Goal: Find specific page/section: Find specific page/section

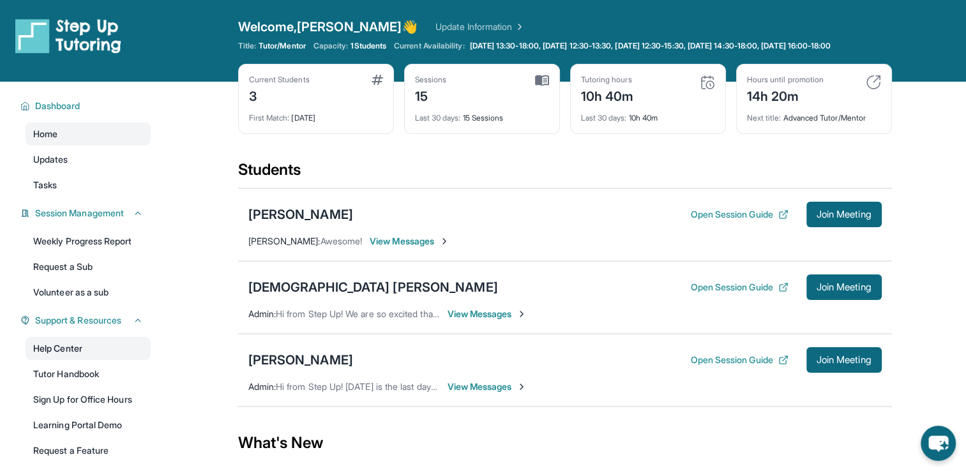
click at [81, 360] on link "Help Center" at bounding box center [88, 348] width 125 height 23
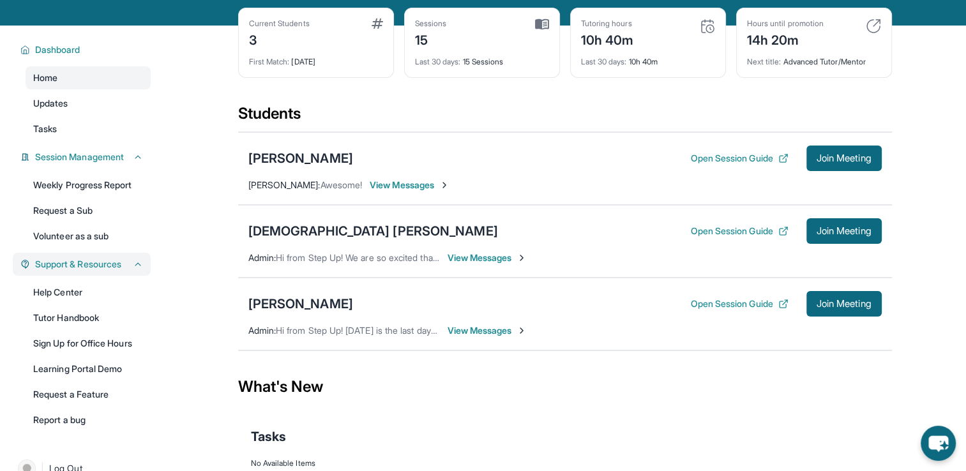
scroll to position [54, 0]
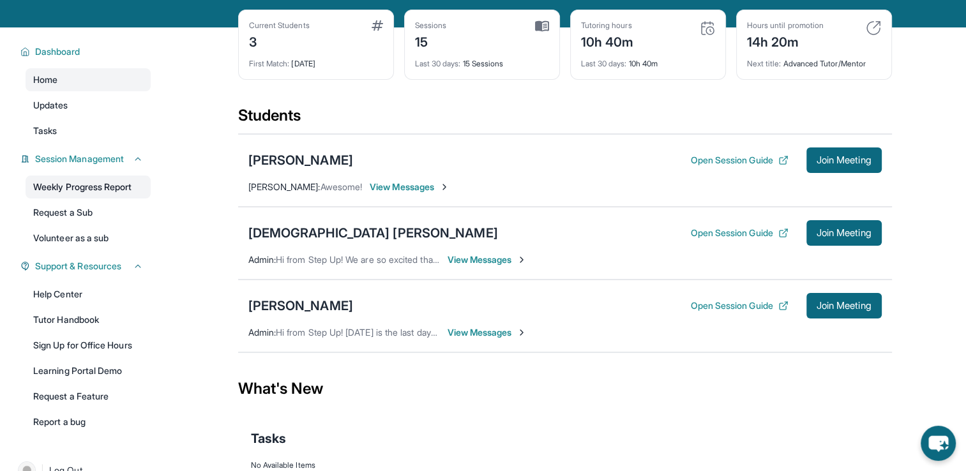
click at [94, 199] on link "Weekly Progress Report" at bounding box center [88, 187] width 125 height 23
click at [748, 239] on button "Open Session Guide" at bounding box center [739, 233] width 98 height 13
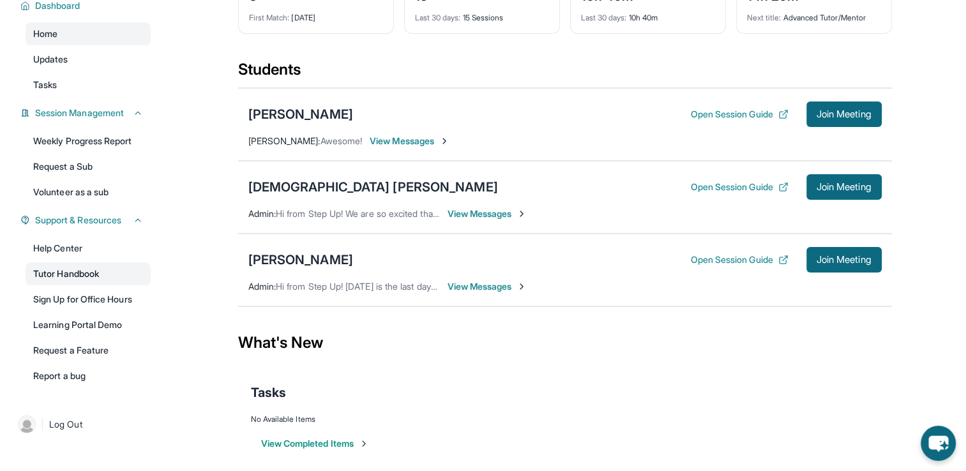
scroll to position [118, 0]
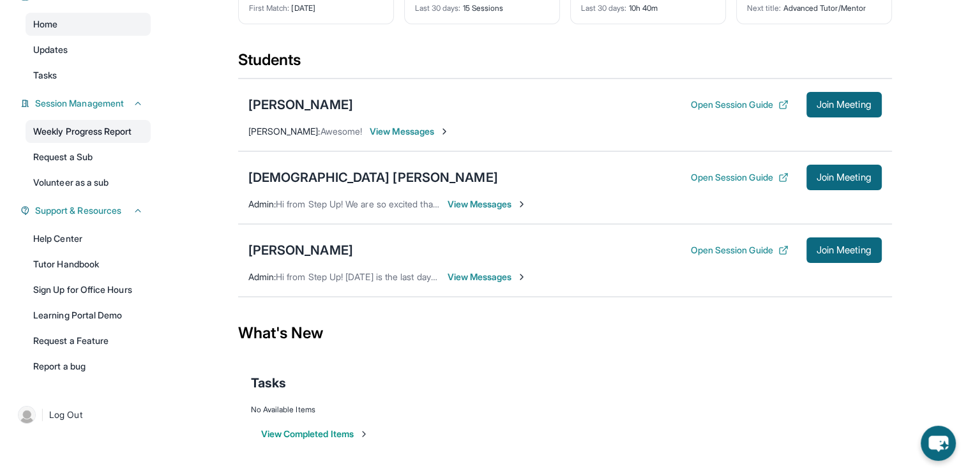
click at [81, 138] on link "Weekly Progress Report" at bounding box center [88, 131] width 125 height 23
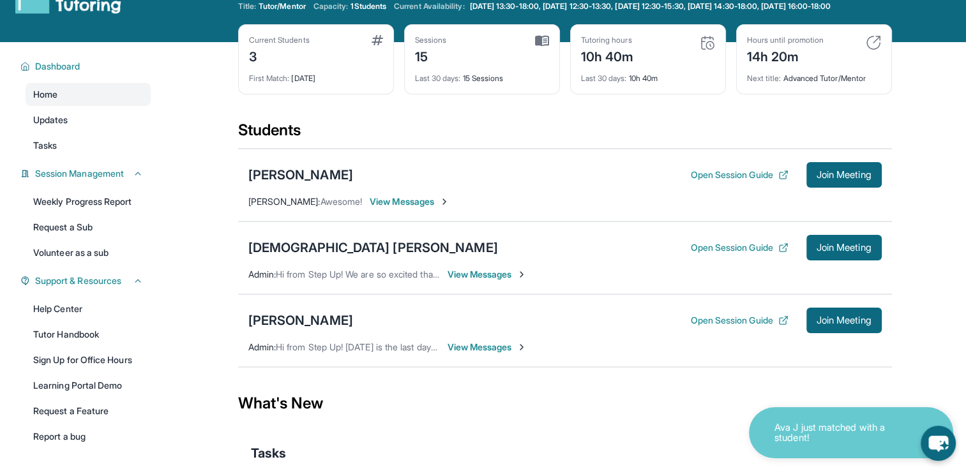
scroll to position [0, 0]
